Goal: Obtain resource: Obtain resource

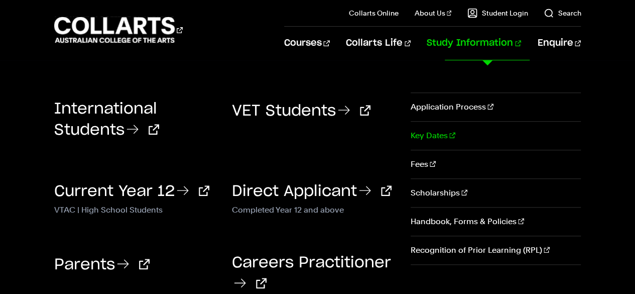
click at [426, 136] on link "Key Dates" at bounding box center [496, 135] width 170 height 28
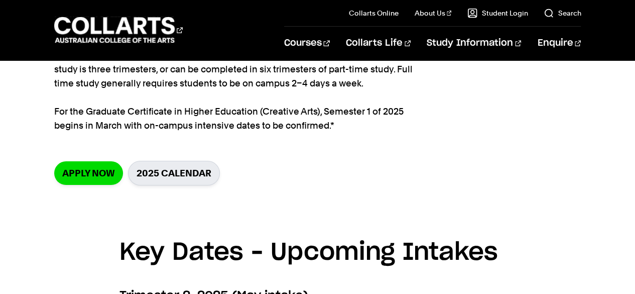
scroll to position [251, 0]
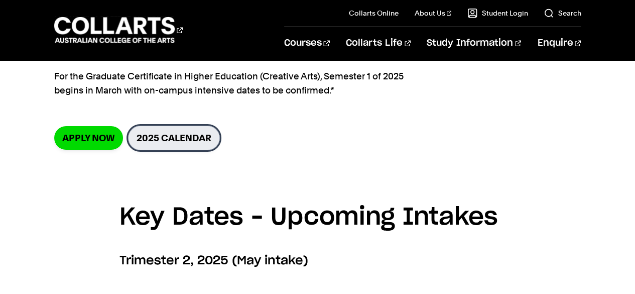
click at [173, 141] on link "2025 Calendar" at bounding box center [174, 137] width 92 height 25
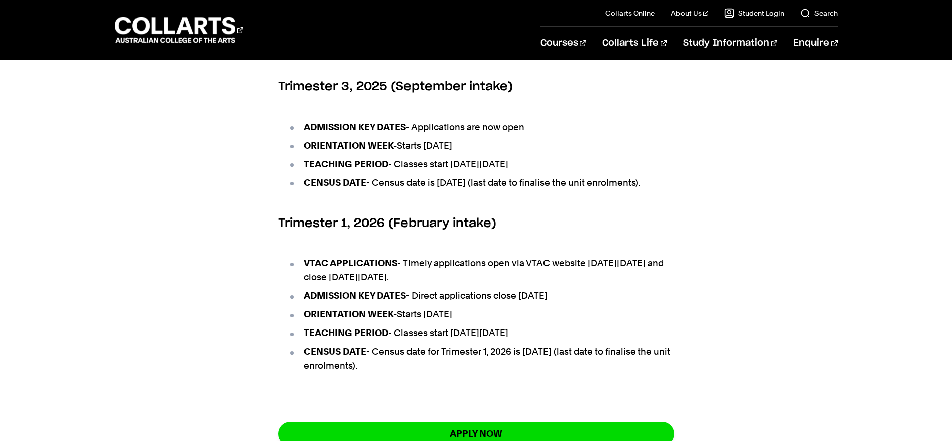
scroll to position [562, 0]
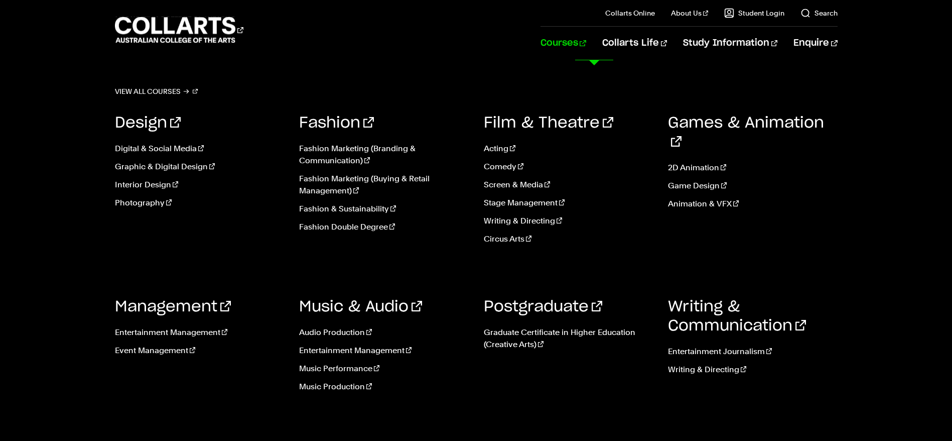
click at [0, 177] on div "View all courses Design Digital & Social Media Graphic & Digital Design Interio…" at bounding box center [476, 253] width 952 height 387
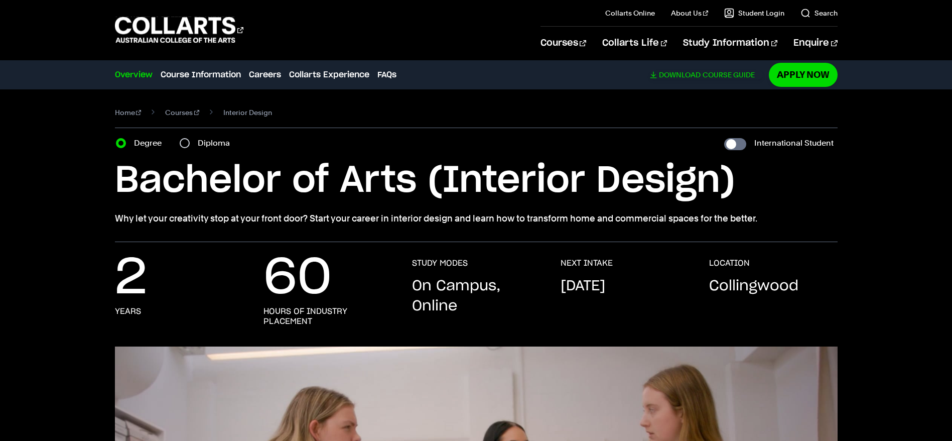
click at [688, 72] on span "Download" at bounding box center [680, 74] width 42 height 9
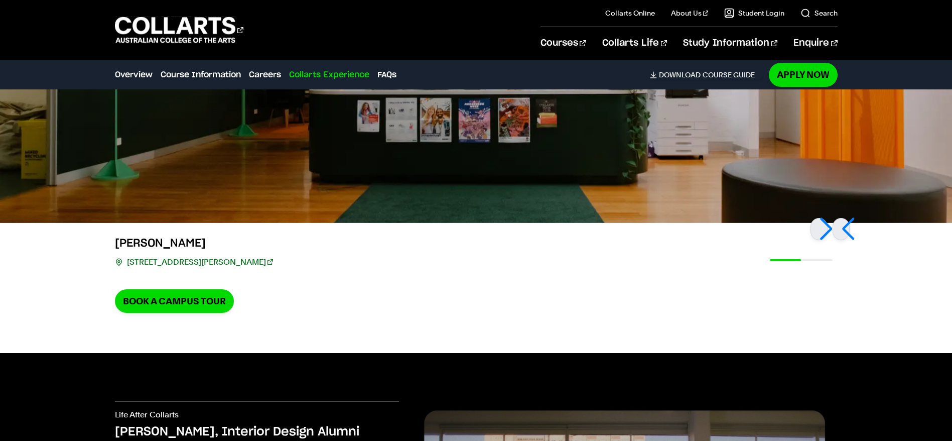
scroll to position [2485, 0]
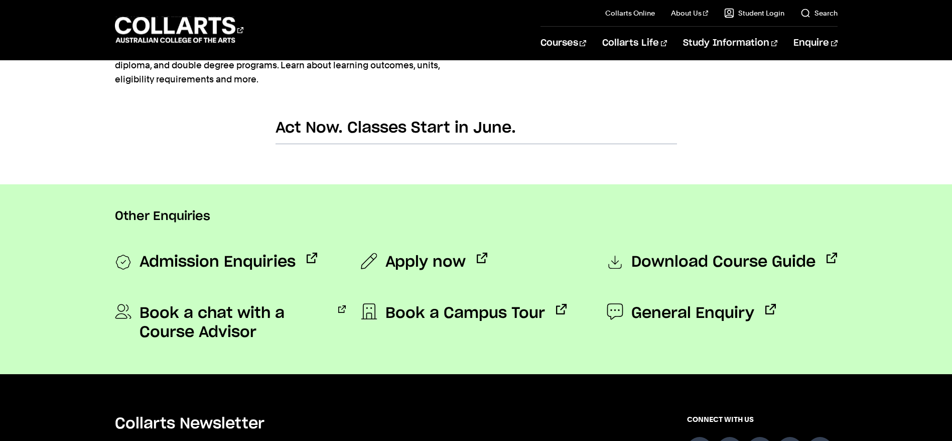
scroll to position [602, 0]
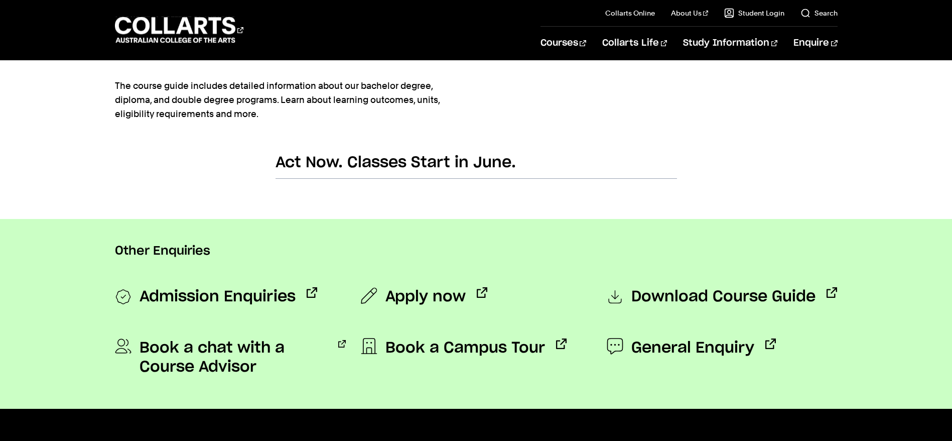
click at [735, 286] on div "Download Course Guide" at bounding box center [722, 297] width 231 height 36
click at [192, 293] on span "Admission Enquiries" at bounding box center [218, 297] width 156 height 20
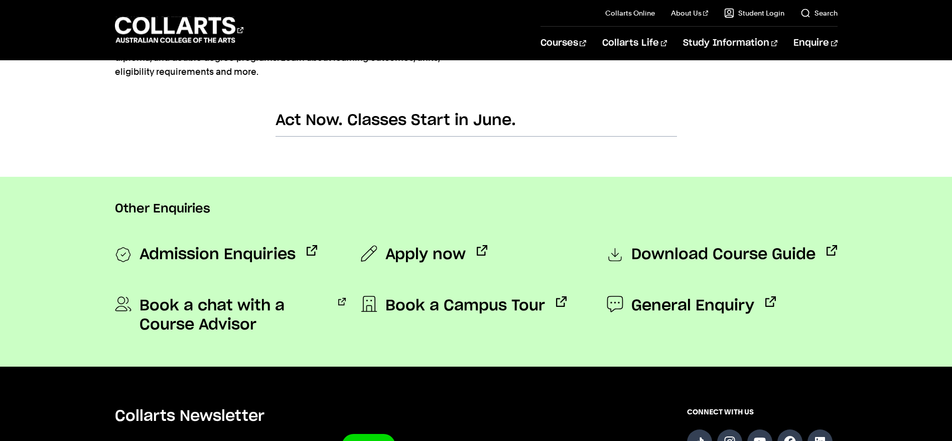
scroll to position [678, 0]
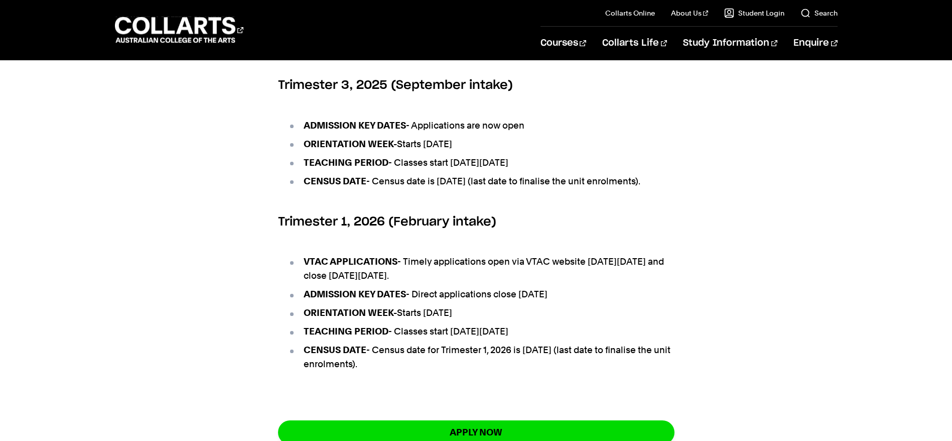
scroll to position [568, 0]
